Goal: Register for event/course

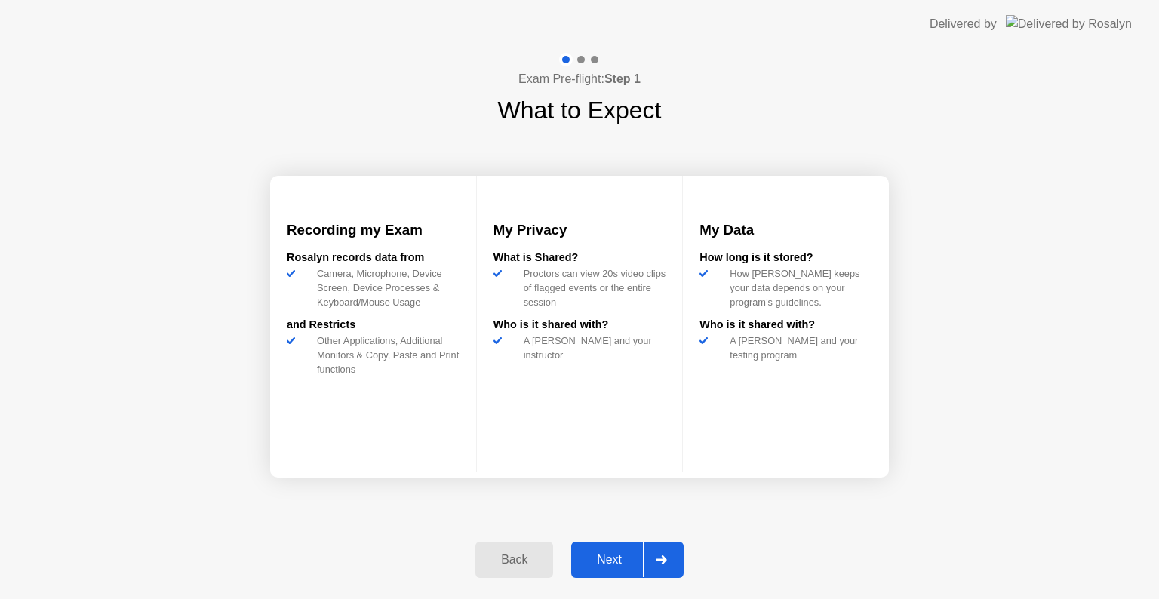
click at [659, 554] on div at bounding box center [661, 559] width 36 height 35
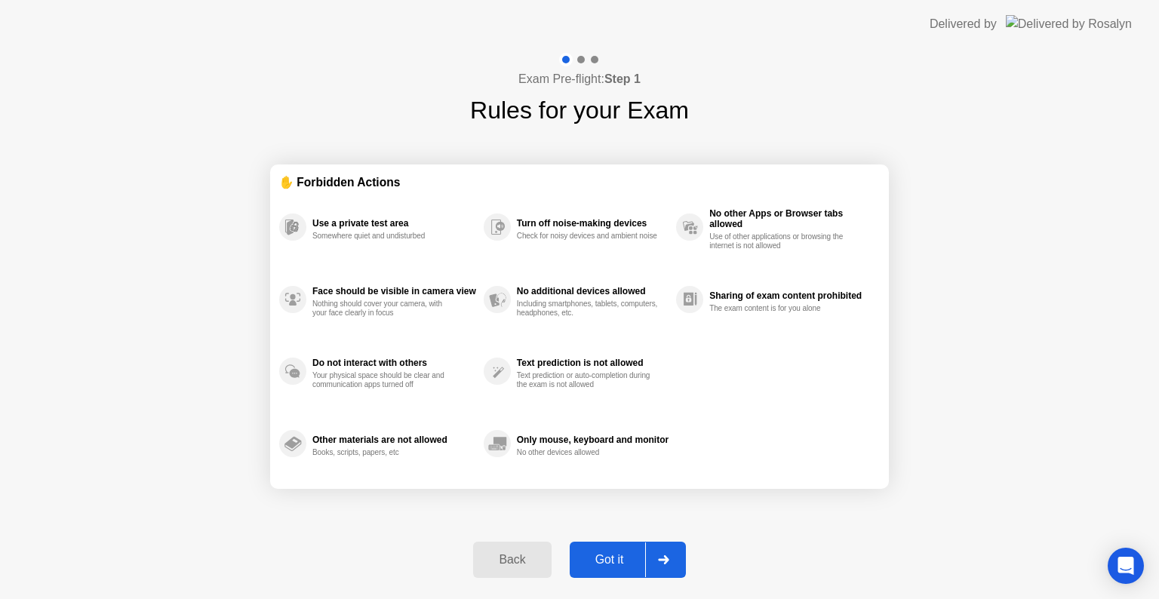
click at [659, 561] on icon at bounding box center [663, 559] width 11 height 9
select select "**********"
select select "*******"
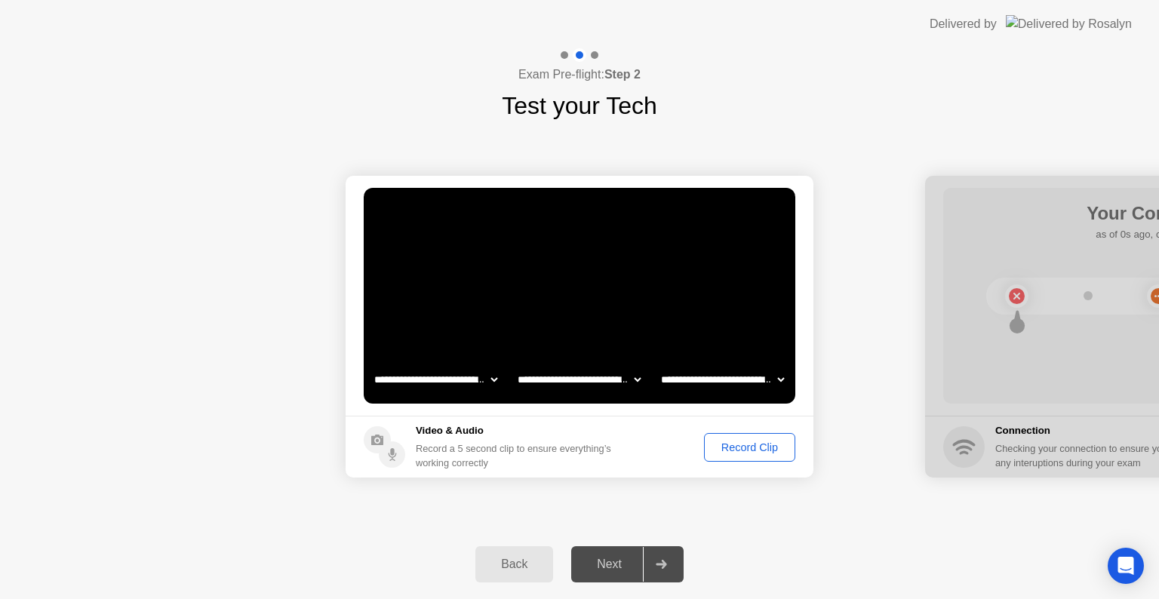
click at [757, 442] on div "Record Clip" at bounding box center [749, 447] width 81 height 12
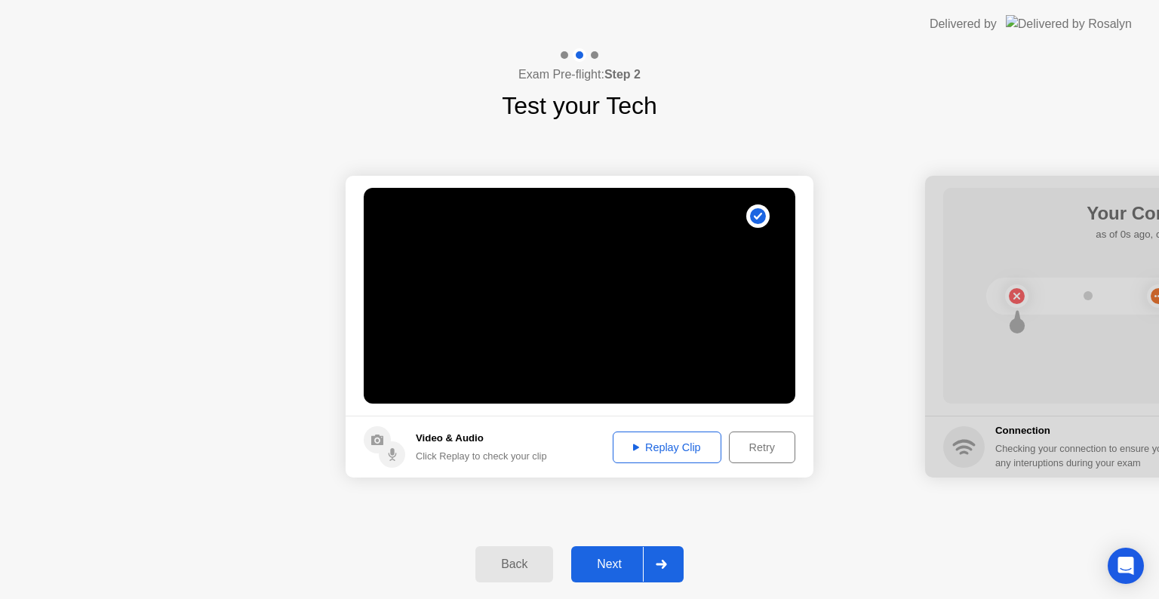
click at [602, 573] on button "Next" at bounding box center [627, 564] width 112 height 36
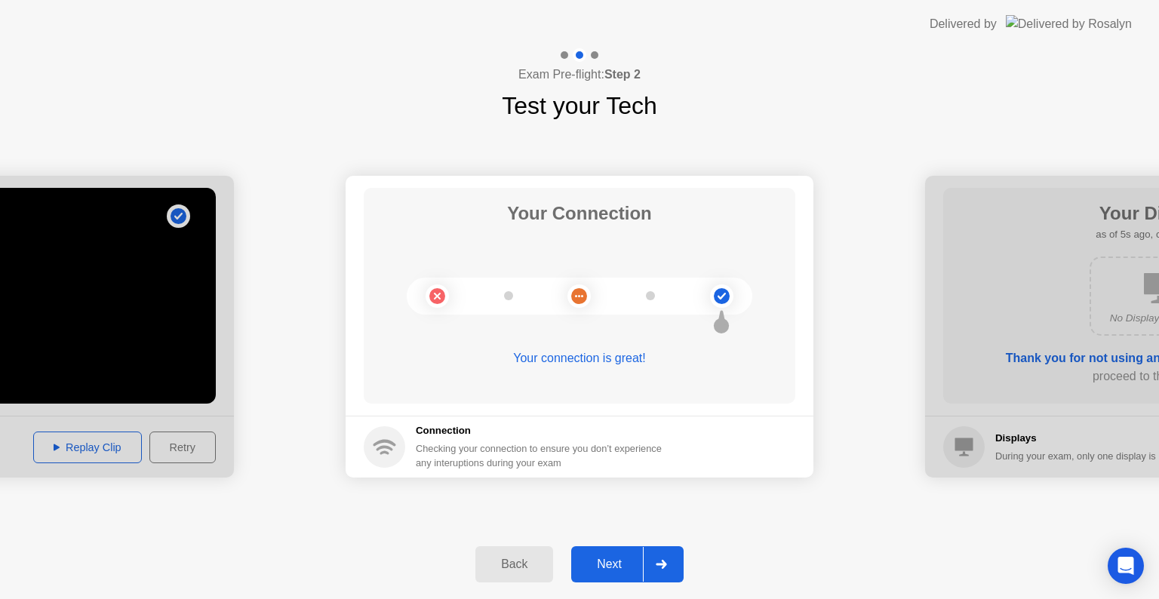
click at [609, 562] on div "Next" at bounding box center [608, 564] width 67 height 14
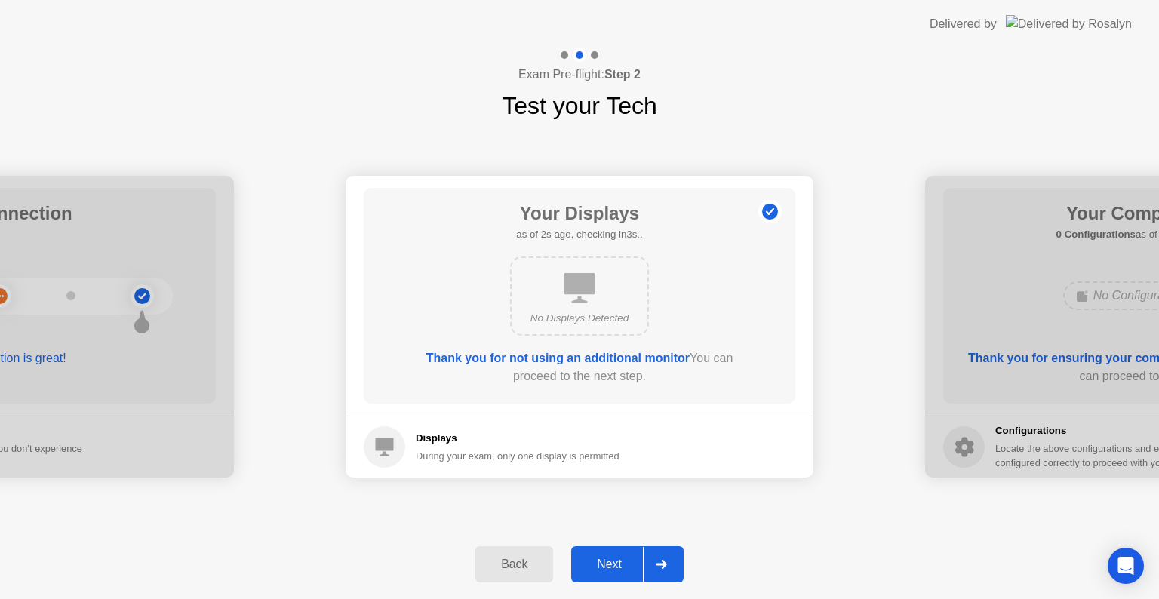
click at [609, 562] on div "Next" at bounding box center [608, 564] width 67 height 14
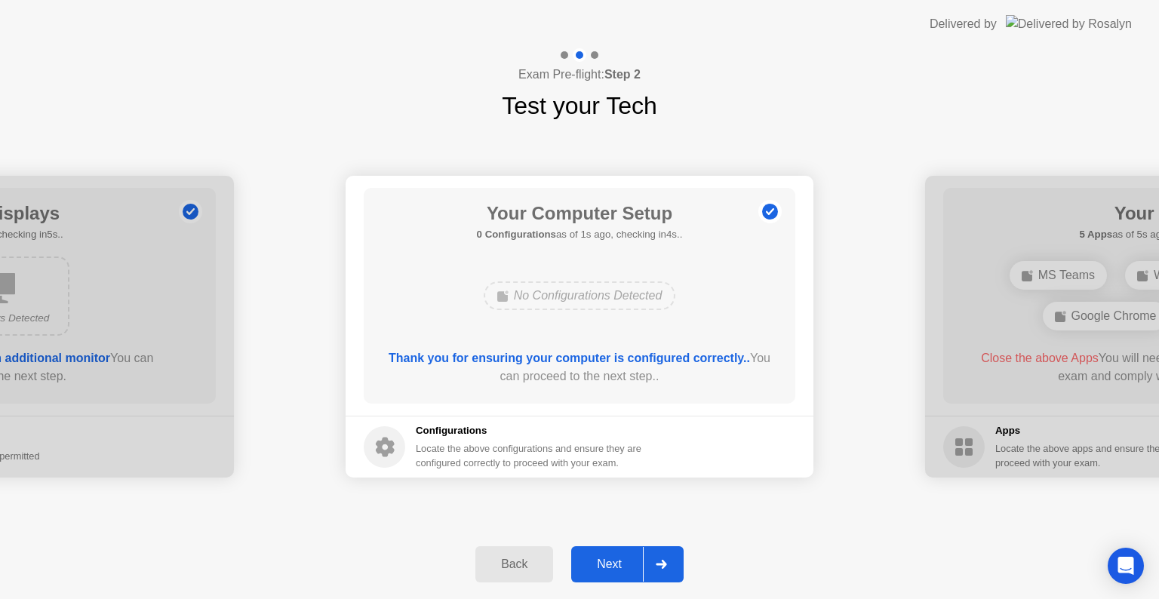
click at [609, 562] on div "Next" at bounding box center [608, 564] width 67 height 14
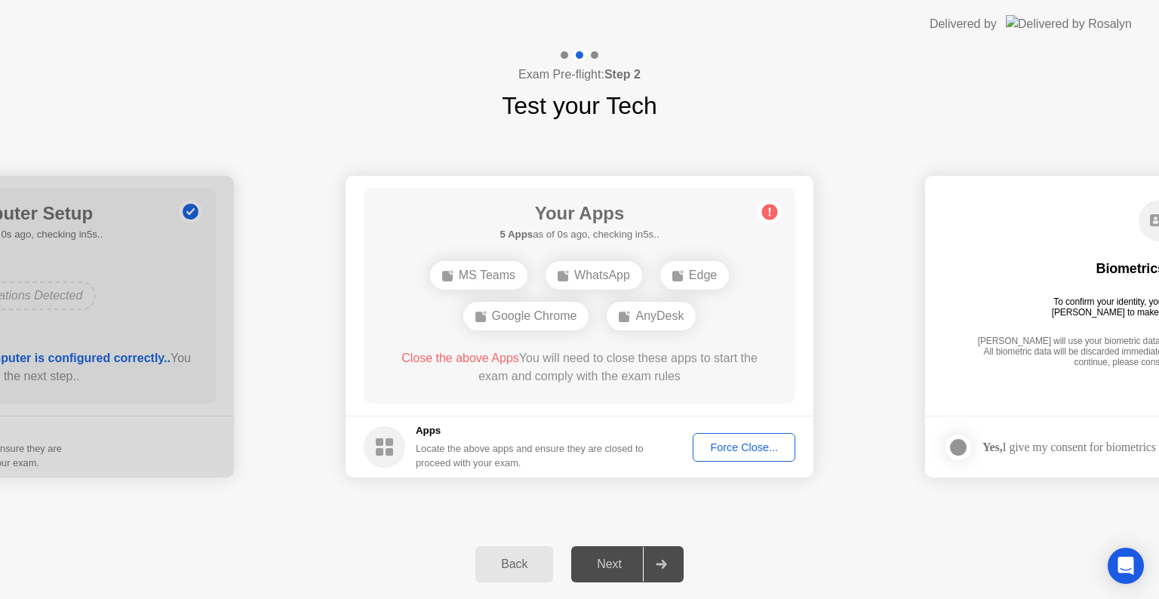
click at [762, 444] on div "Force Close..." at bounding box center [744, 447] width 92 height 12
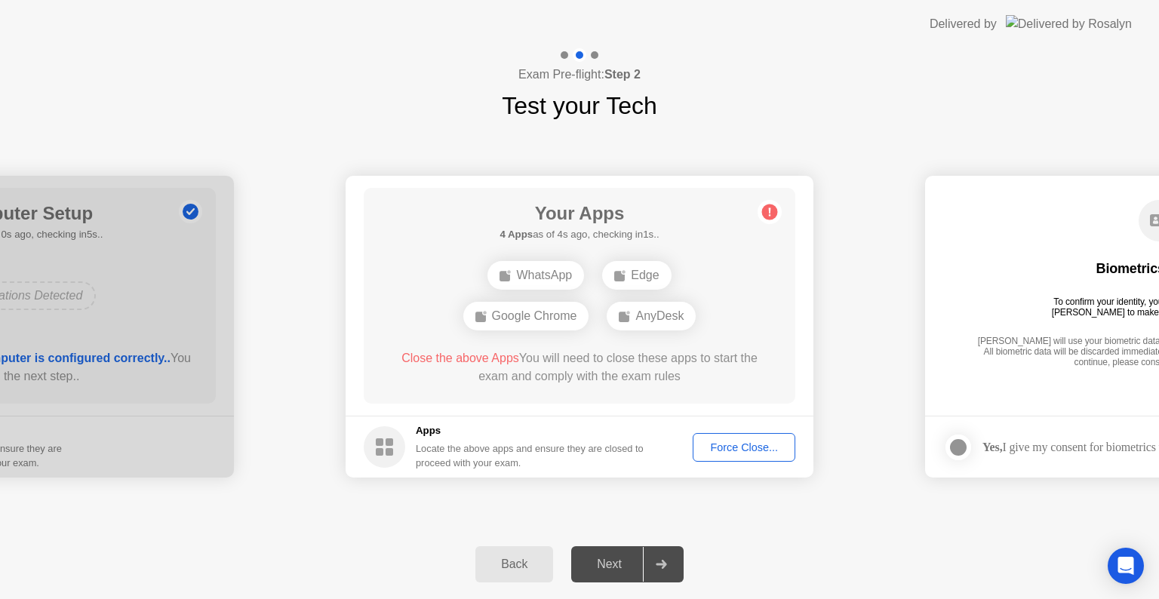
click at [761, 444] on div "Force Close..." at bounding box center [744, 447] width 92 height 12
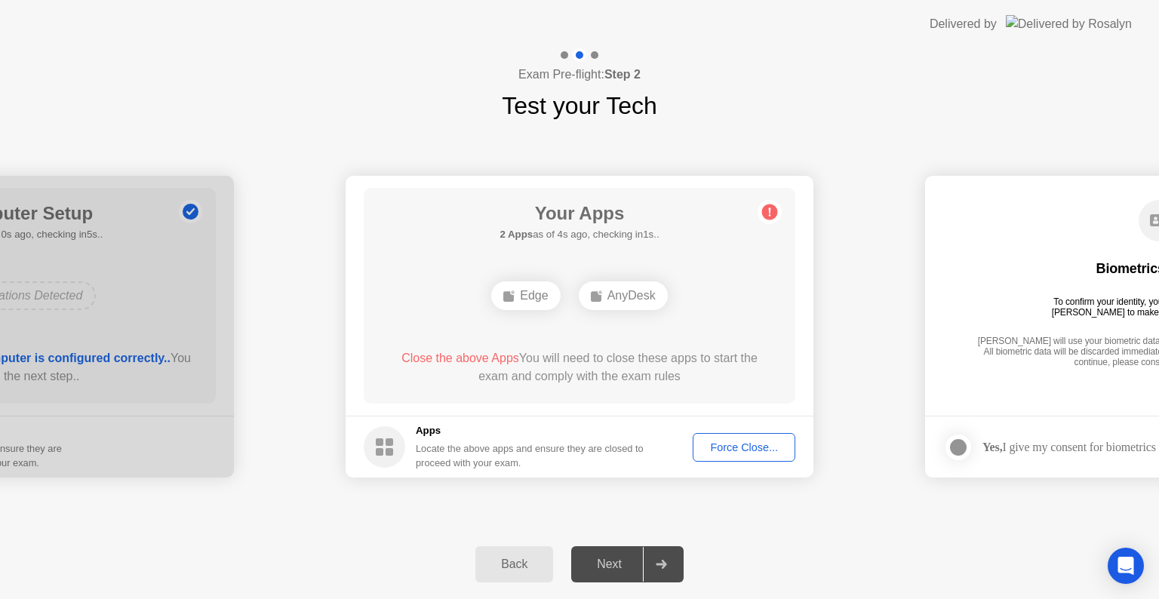
click at [720, 453] on div "Force Close..." at bounding box center [744, 447] width 92 height 12
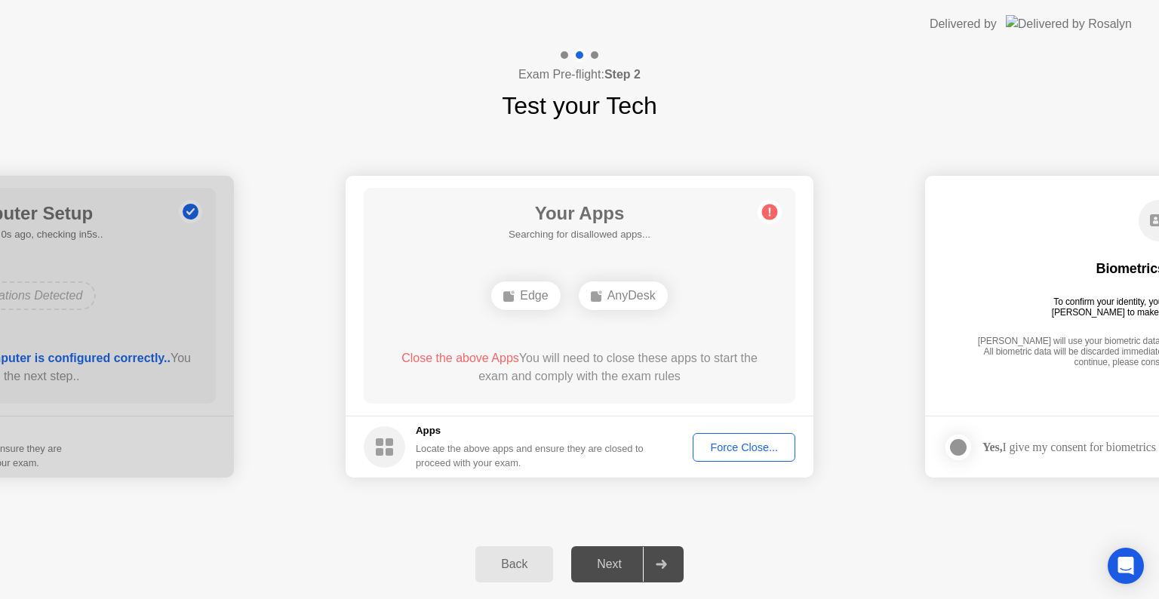
click at [760, 444] on div "Force Close..." at bounding box center [744, 447] width 92 height 12
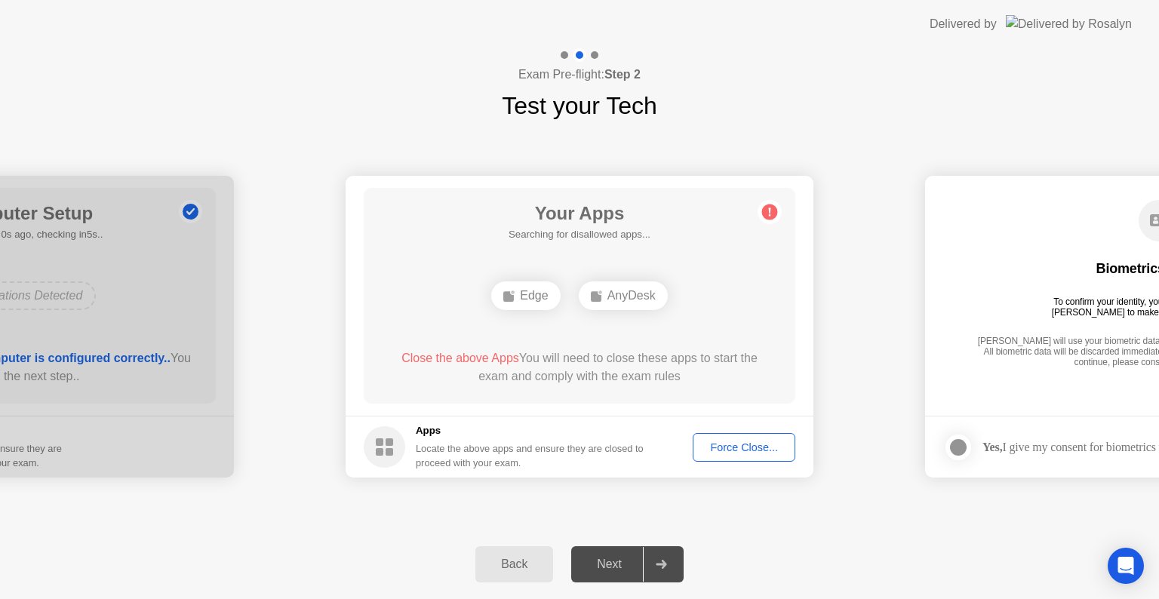
click at [725, 445] on div "Force Close..." at bounding box center [744, 447] width 92 height 12
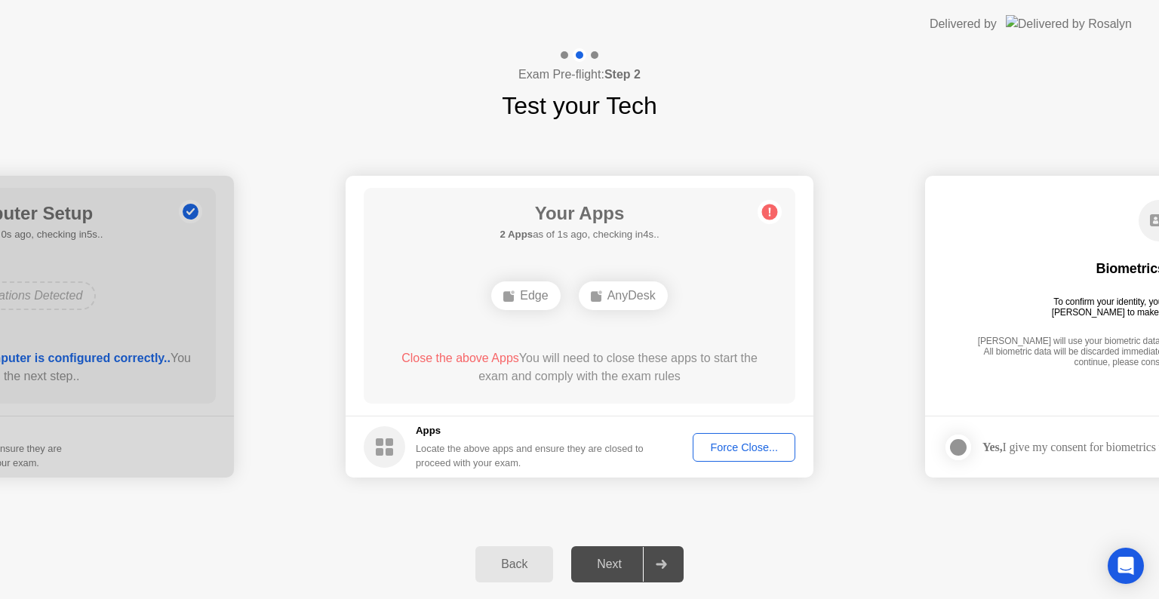
click at [709, 444] on div "Force Close..." at bounding box center [744, 447] width 92 height 12
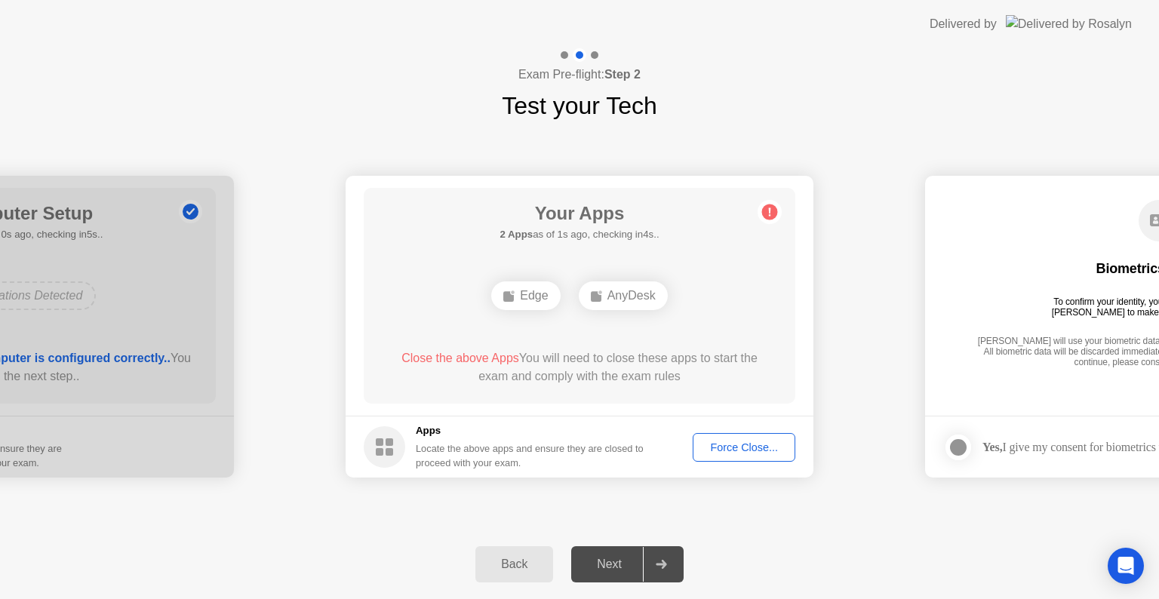
click at [543, 302] on div "Edge" at bounding box center [525, 295] width 69 height 29
click at [766, 447] on div "Force Close..." at bounding box center [744, 447] width 92 height 12
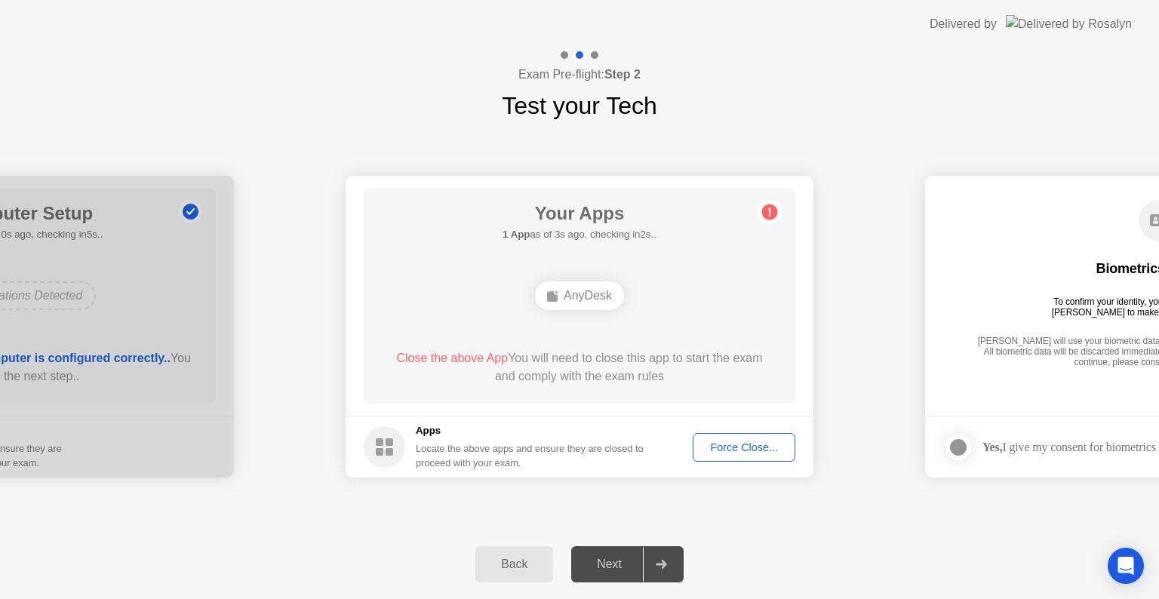
click at [751, 444] on div "Force Close..." at bounding box center [744, 447] width 92 height 12
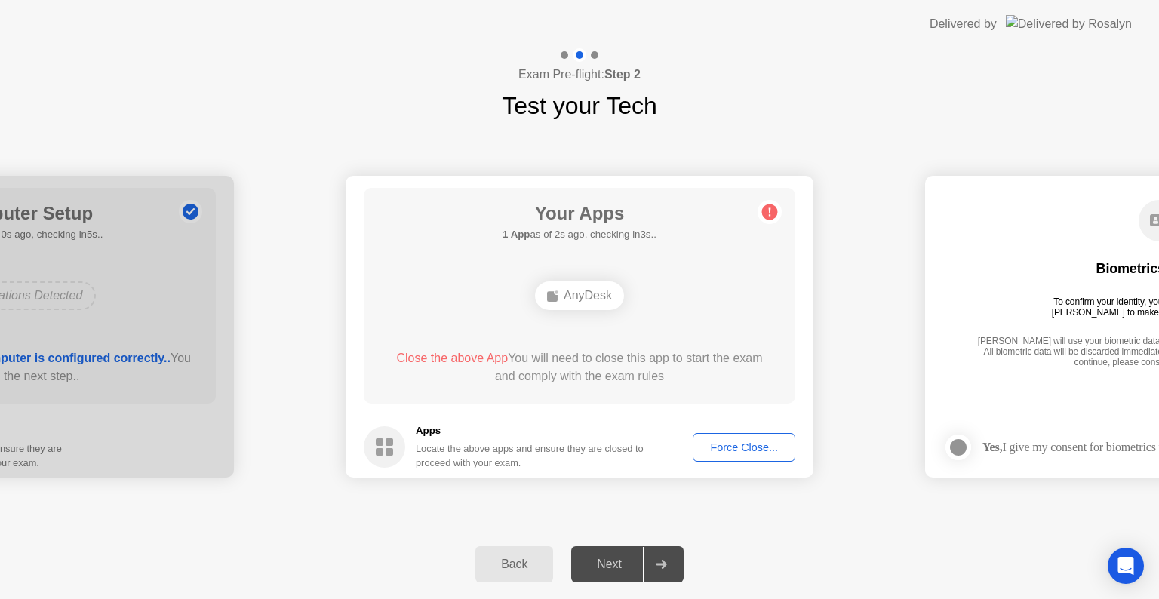
click at [511, 557] on div "Back" at bounding box center [514, 564] width 69 height 14
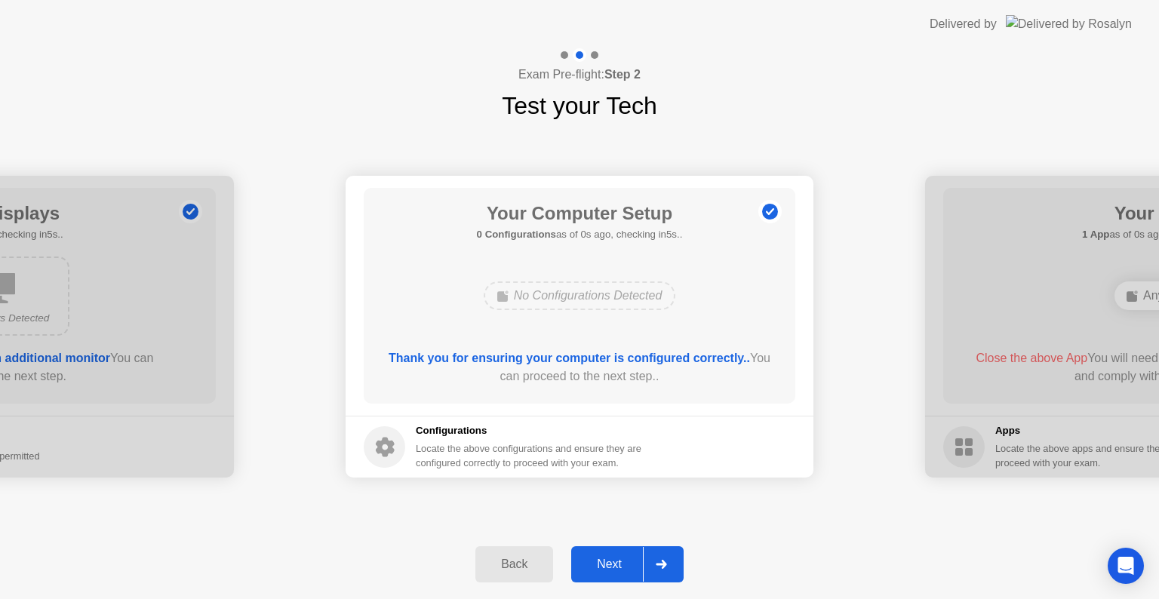
click at [618, 563] on div "Next" at bounding box center [608, 564] width 67 height 14
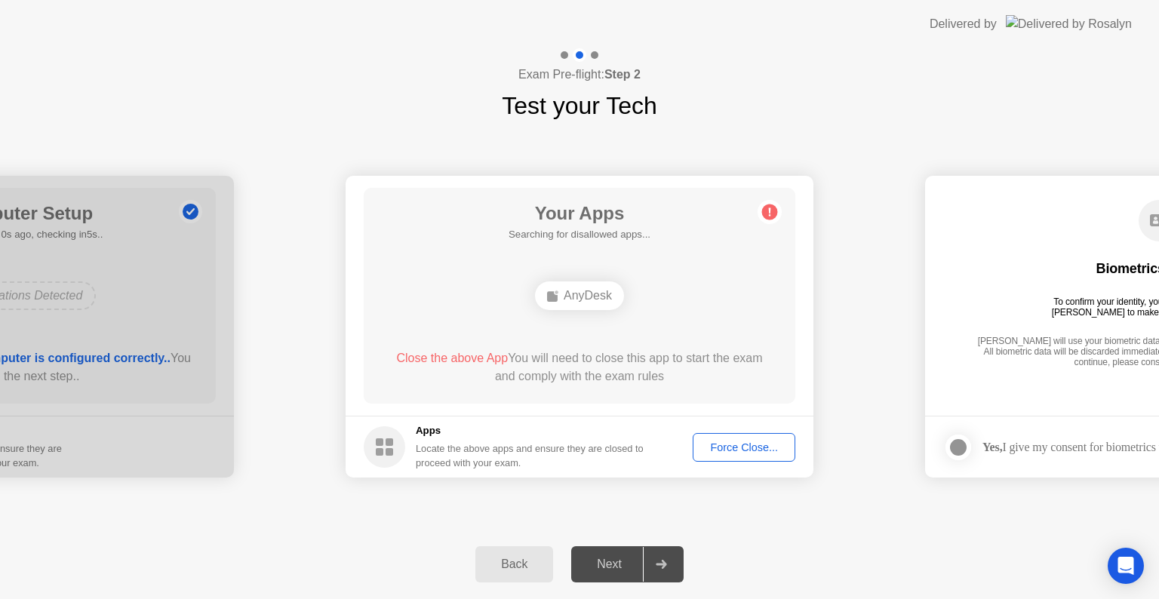
click at [727, 459] on button "Force Close..." at bounding box center [743, 447] width 103 height 29
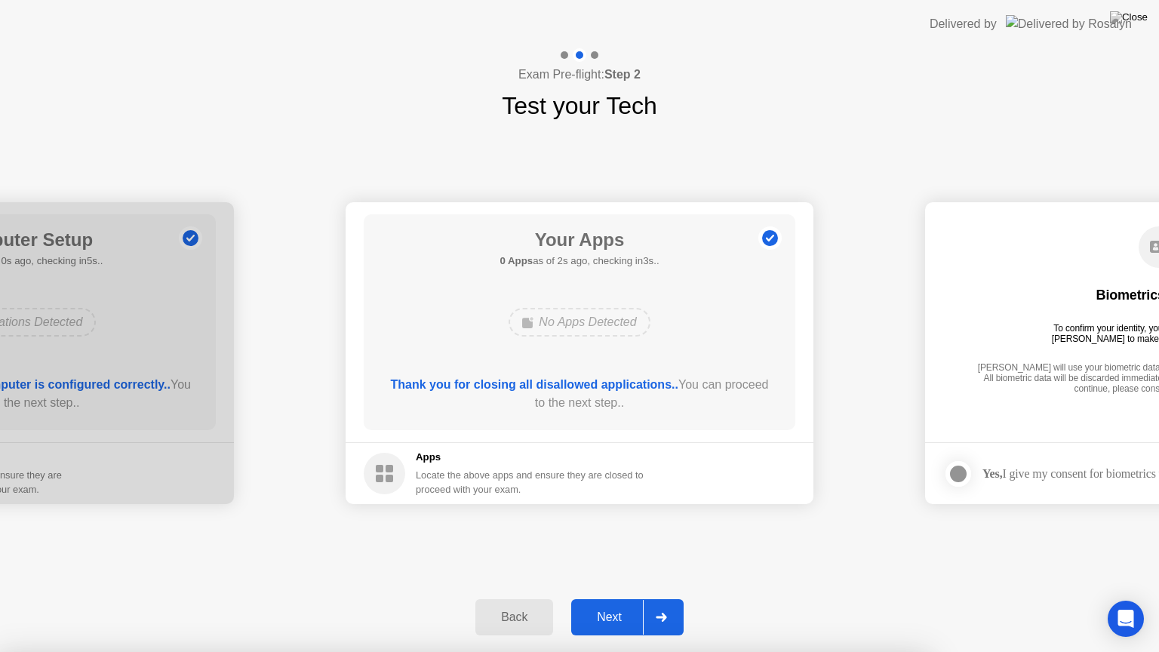
click at [609, 598] on div "Next" at bounding box center [608, 617] width 67 height 14
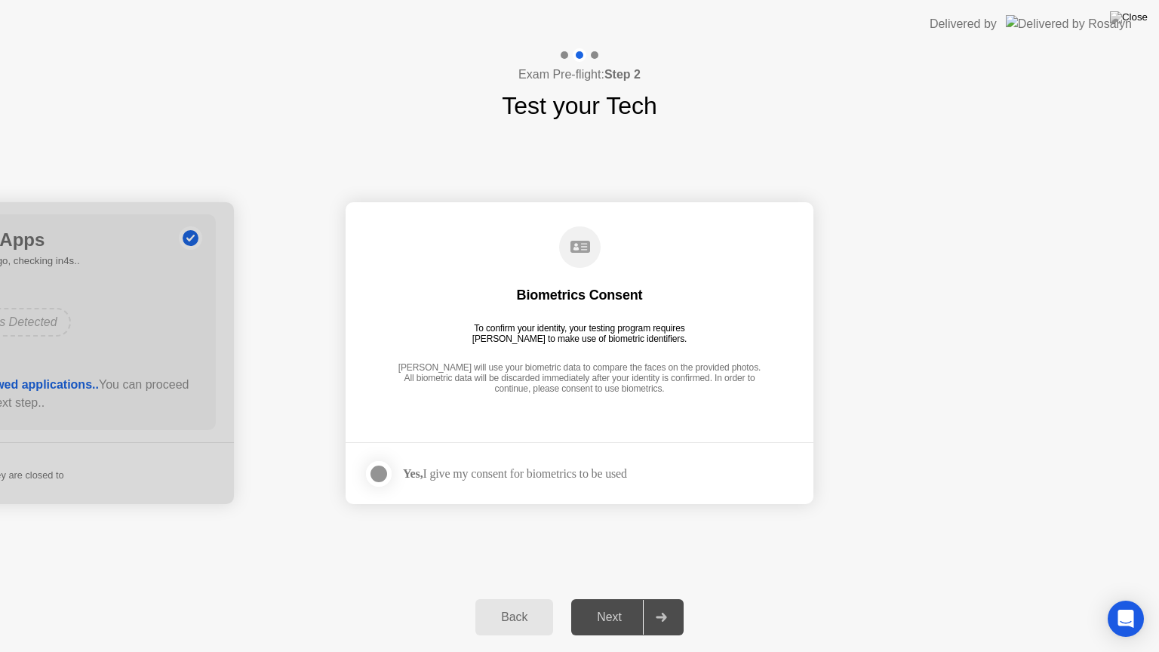
click at [382, 486] on label at bounding box center [383, 474] width 39 height 30
click at [618, 598] on div "Next" at bounding box center [608, 617] width 67 height 14
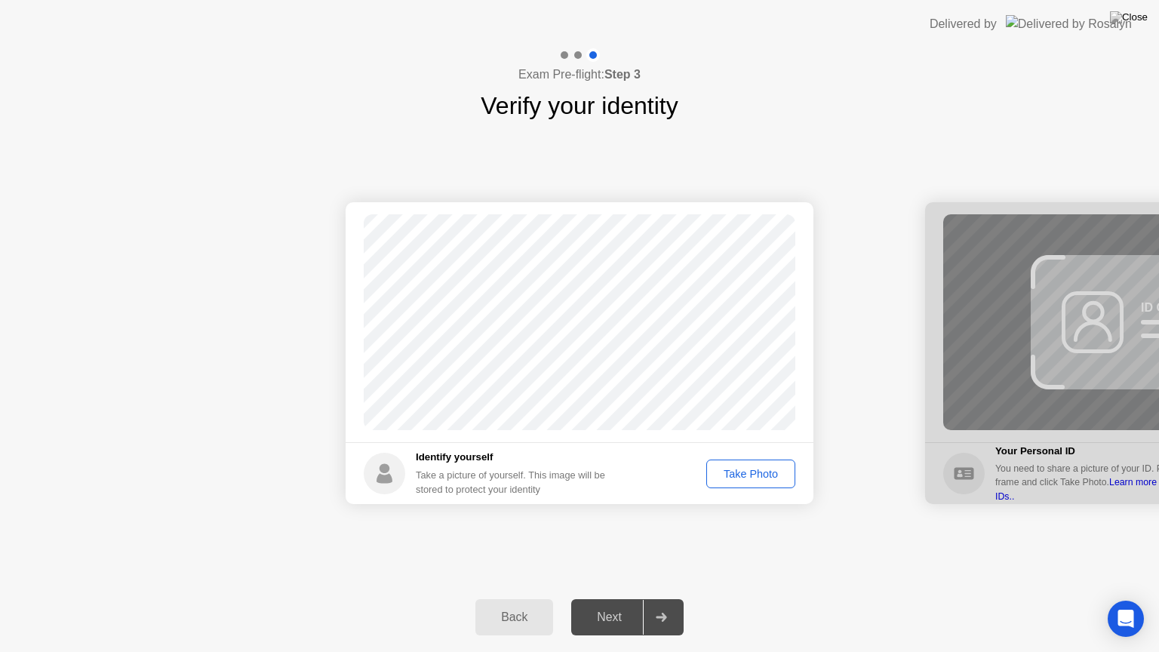
click at [747, 471] on div "Take Photo" at bounding box center [750, 474] width 78 height 12
click at [622, 598] on div "Next" at bounding box center [608, 617] width 67 height 14
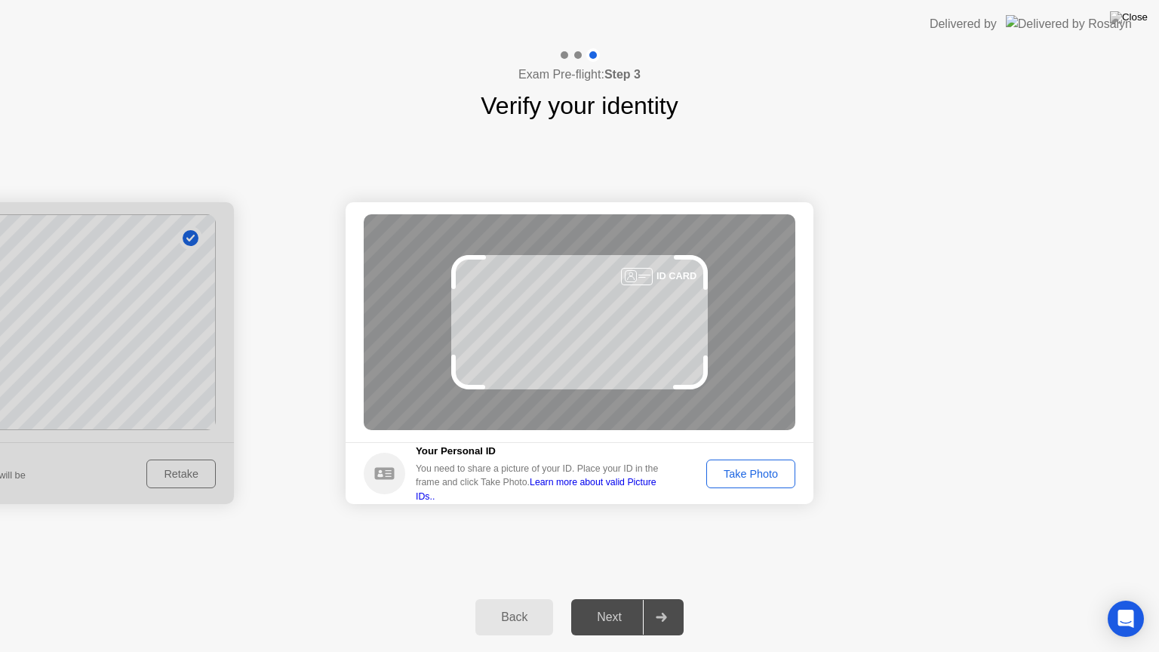
click at [724, 483] on button "Take Photo" at bounding box center [750, 473] width 89 height 29
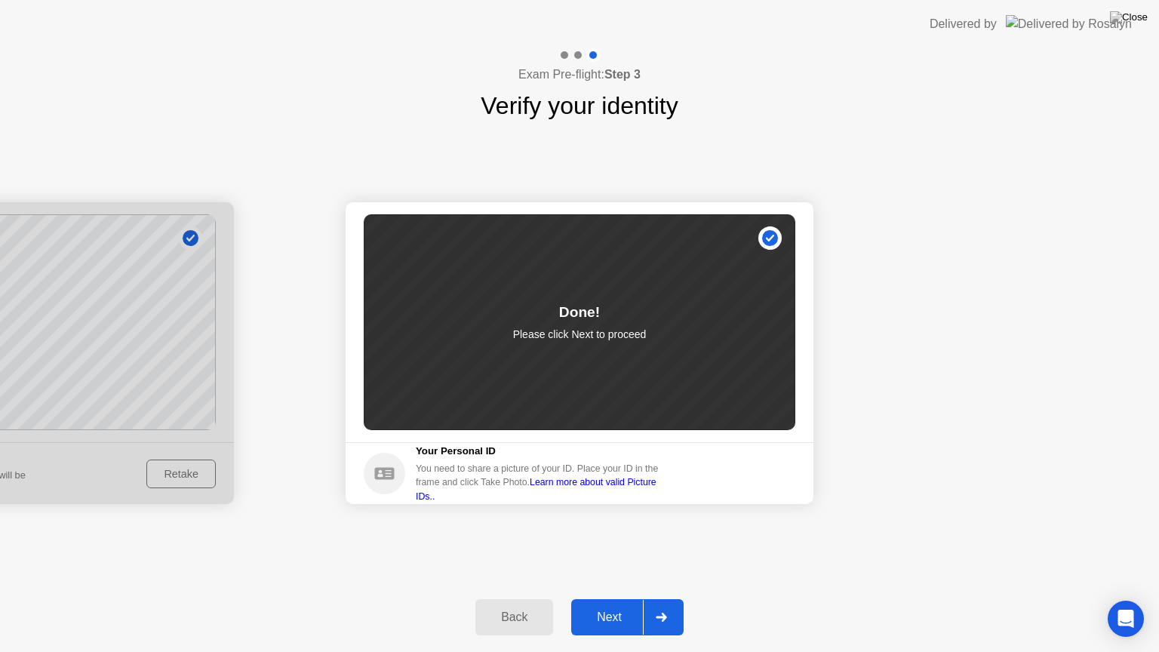
click at [606, 598] on button "Next" at bounding box center [627, 617] width 112 height 36
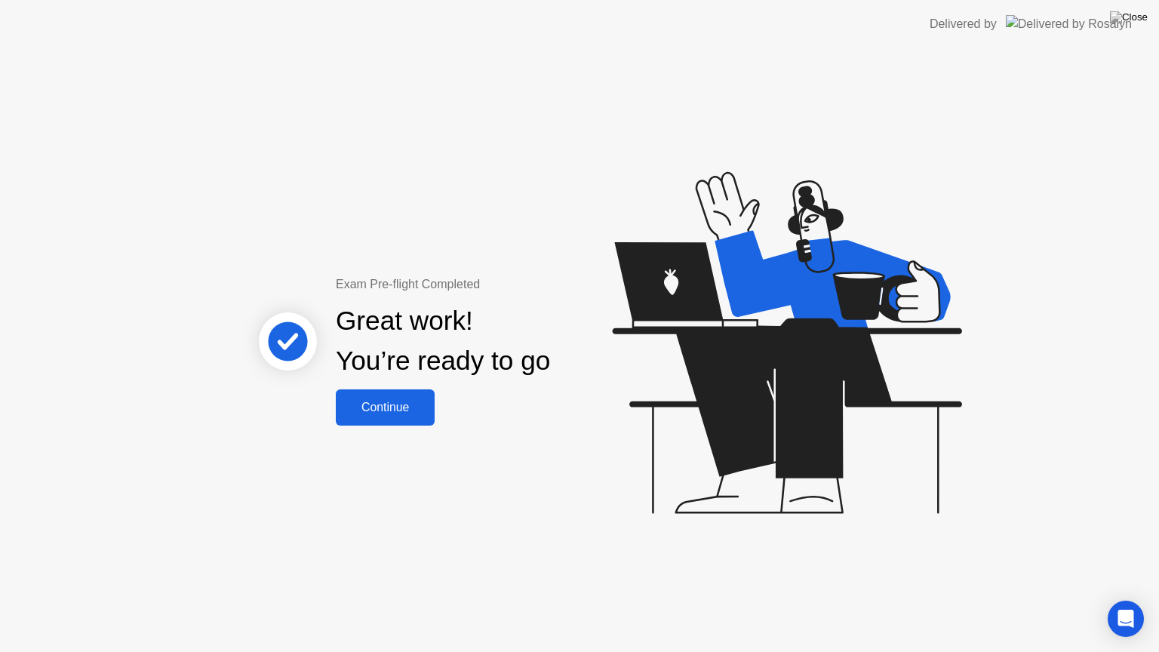
click at [379, 410] on div "Continue" at bounding box center [385, 408] width 90 height 14
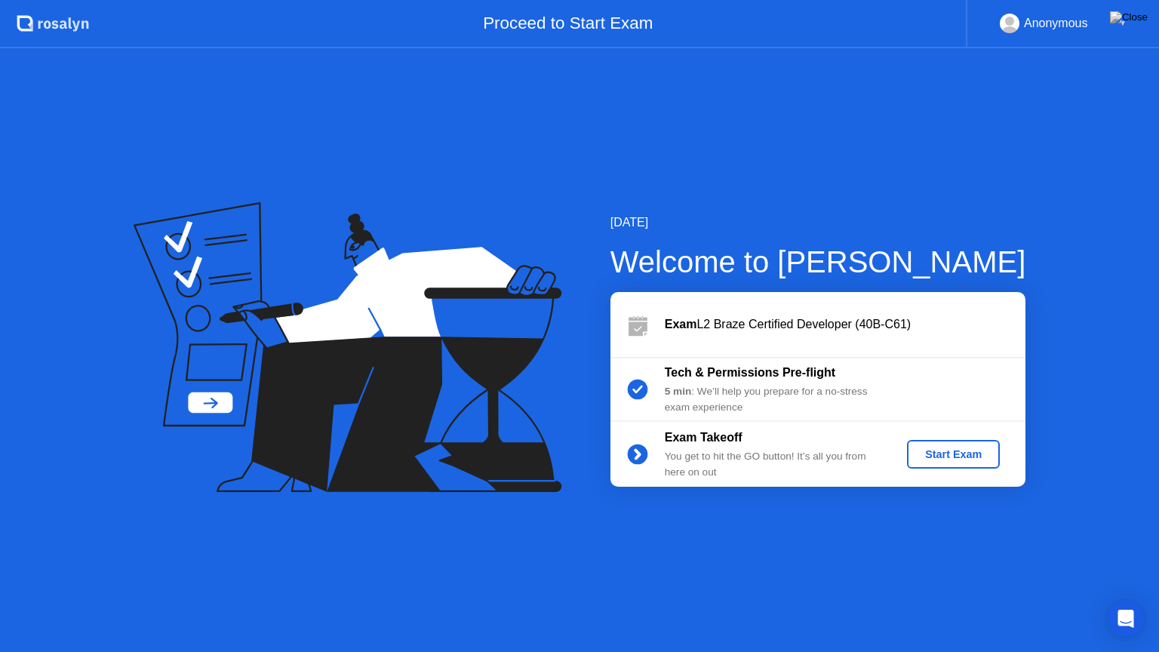
click at [948, 459] on div "Start Exam" at bounding box center [953, 454] width 81 height 12
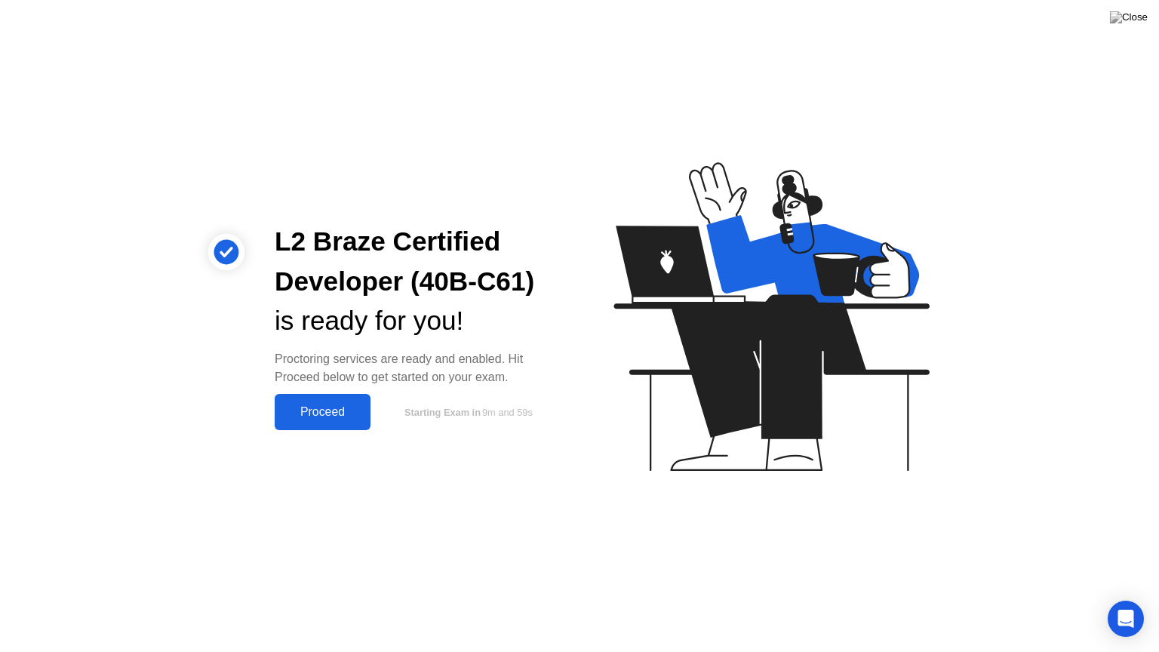
click at [321, 395] on button "Proceed" at bounding box center [323, 412] width 96 height 36
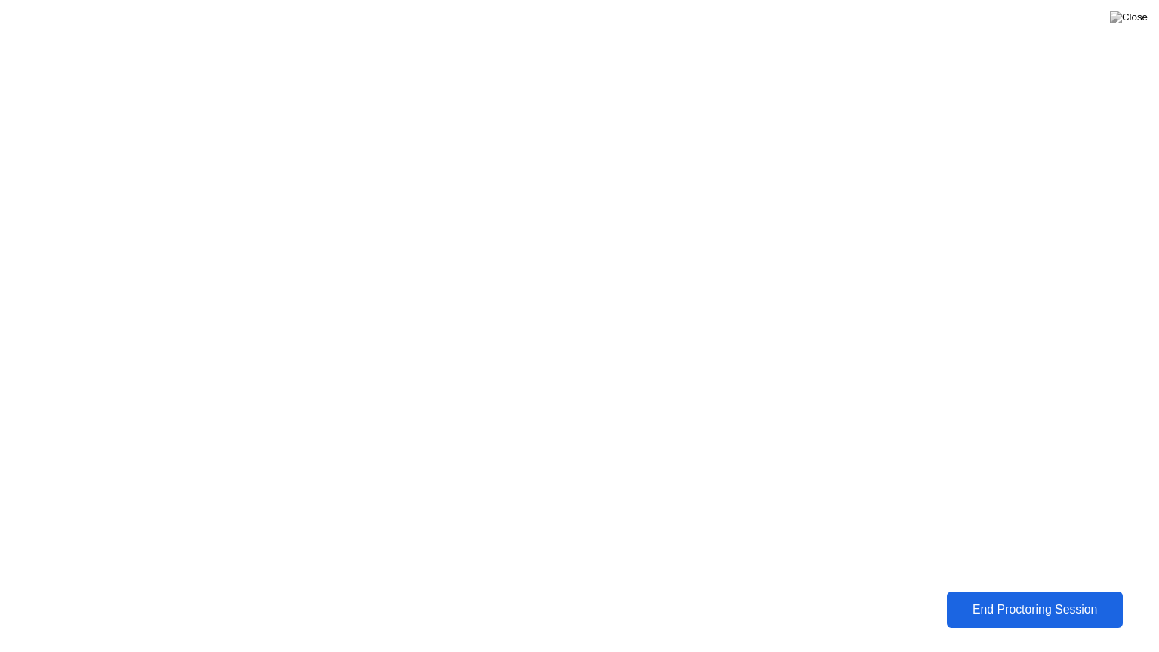
click at [1085, 598] on div "End Proctoring Session" at bounding box center [1033, 610] width 167 height 14
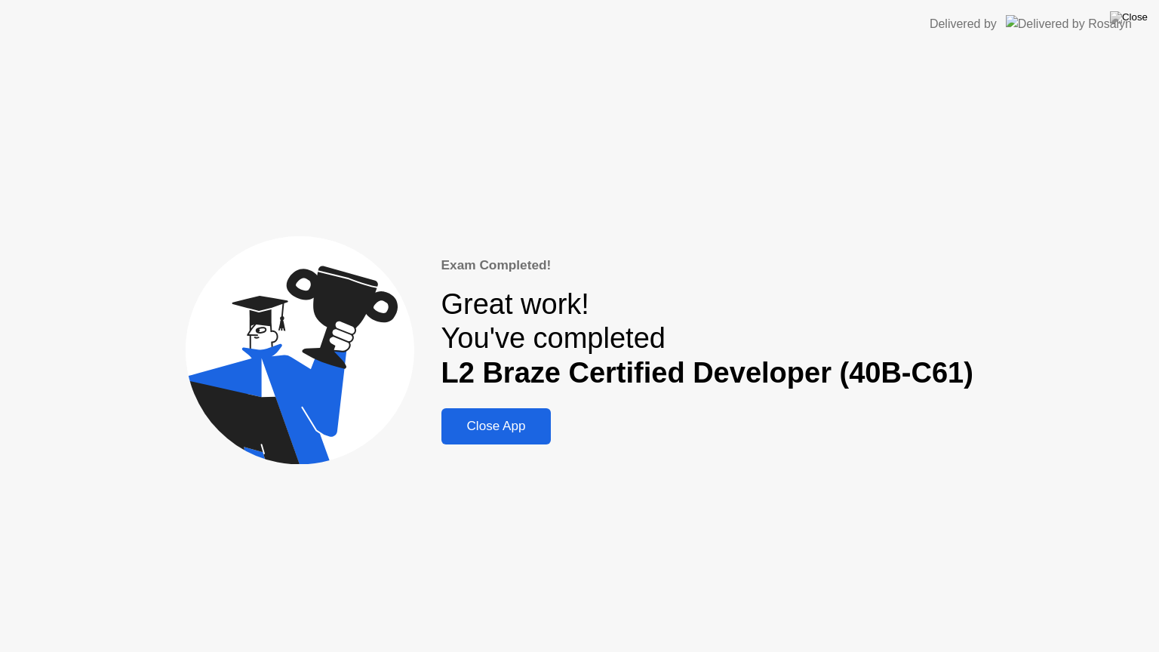
click at [532, 425] on div "Close App" at bounding box center [496, 426] width 101 height 15
